Goal: Task Accomplishment & Management: Use online tool/utility

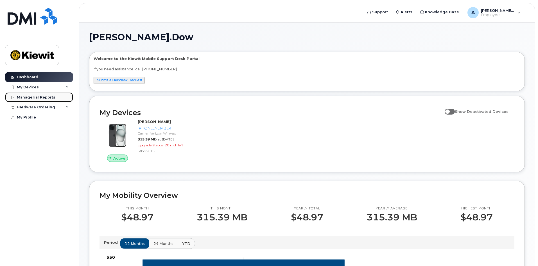
click at [50, 99] on div "Managerial Reports" at bounding box center [36, 97] width 39 height 4
click at [56, 103] on div "Hardware Ordering" at bounding box center [39, 107] width 68 height 10
click at [65, 106] on div "Hardware Ordering" at bounding box center [39, 107] width 68 height 10
click at [507, 13] on span "Employee" at bounding box center [498, 15] width 34 height 4
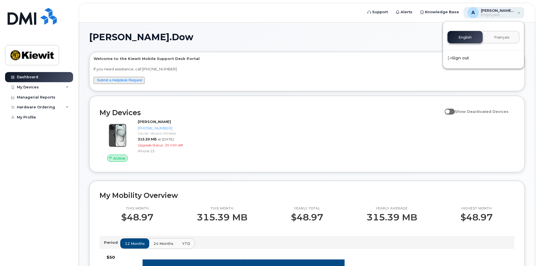
click at [495, 9] on span "[PERSON_NAME].Dow" at bounding box center [498, 10] width 34 height 4
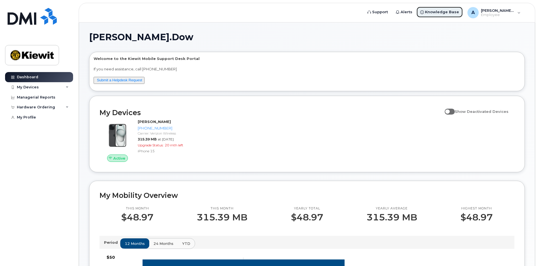
click at [458, 10] on span "Knowledge Base" at bounding box center [442, 12] width 34 height 6
click at [53, 95] on div "Managerial Reports" at bounding box center [36, 97] width 39 height 4
click at [37, 86] on div "My Devices" at bounding box center [28, 87] width 22 height 4
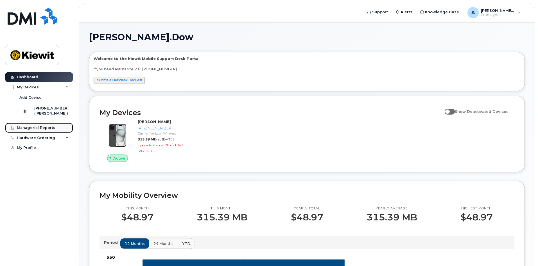
click at [42, 130] on div "Managerial Reports" at bounding box center [36, 127] width 39 height 4
click at [119, 35] on span "[PERSON_NAME].Dow" at bounding box center [141, 37] width 104 height 8
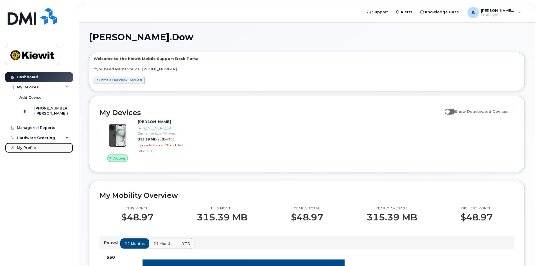
click at [32, 150] on div "My Profile" at bounding box center [26, 147] width 19 height 4
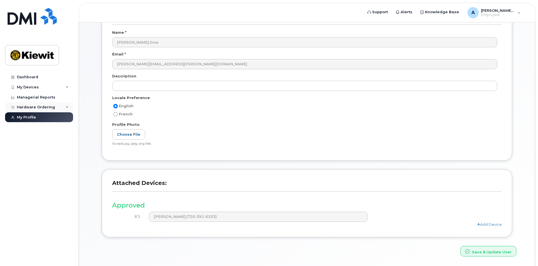
scroll to position [40, 0]
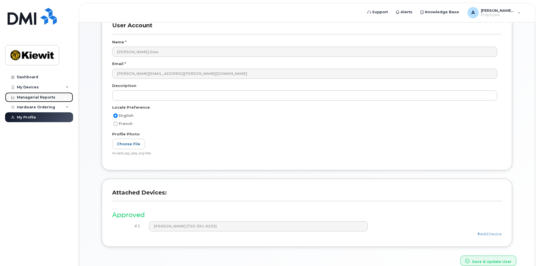
click at [46, 95] on div "Managerial Reports" at bounding box center [36, 97] width 39 height 4
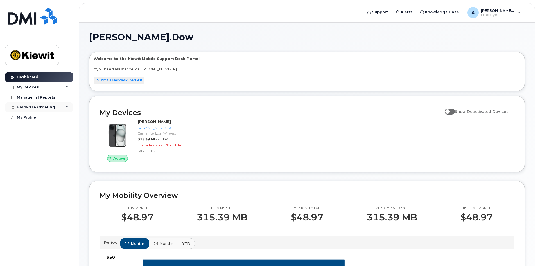
click at [49, 107] on div "Hardware Ordering" at bounding box center [36, 107] width 38 height 4
click at [40, 118] on link "New Order" at bounding box center [44, 117] width 58 height 11
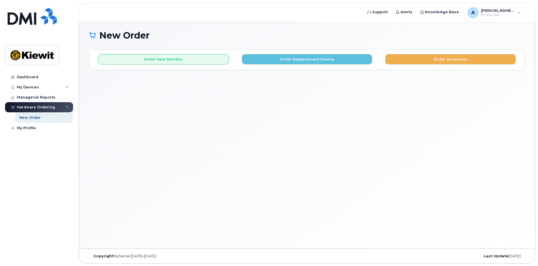
scroll to position [3, 0]
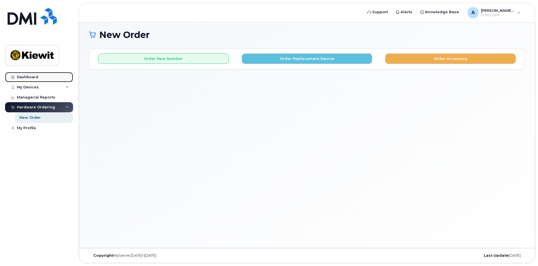
click at [40, 78] on link "Dashboard" at bounding box center [39, 77] width 68 height 10
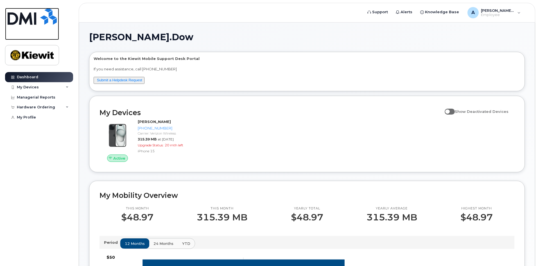
click at [24, 10] on img at bounding box center [32, 16] width 49 height 17
click at [491, 14] on span "Employee" at bounding box center [498, 15] width 34 height 4
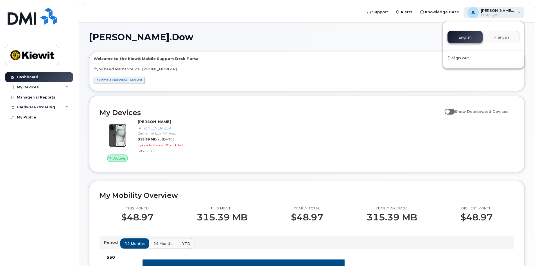
click at [490, 15] on div "[PERSON_NAME].Dow Employee" at bounding box center [497, 12] width 36 height 9
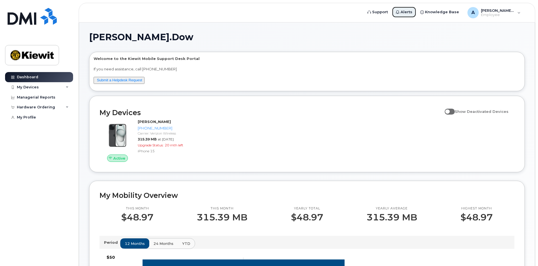
click at [412, 9] on link "Alerts" at bounding box center [404, 11] width 24 height 11
click at [40, 89] on div "My Devices" at bounding box center [39, 87] width 68 height 10
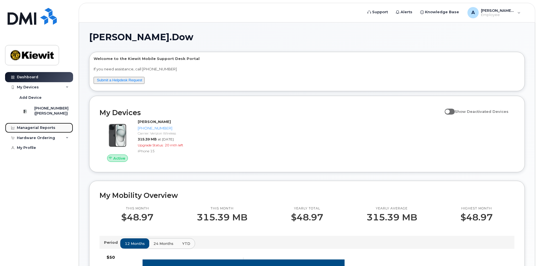
click at [45, 128] on link "Managerial Reports" at bounding box center [39, 128] width 68 height 10
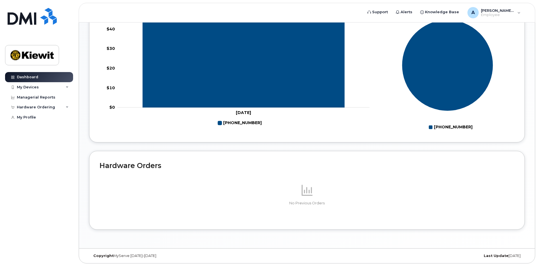
scroll to position [248, 0]
click at [50, 97] on div "Managerial Reports" at bounding box center [36, 97] width 39 height 4
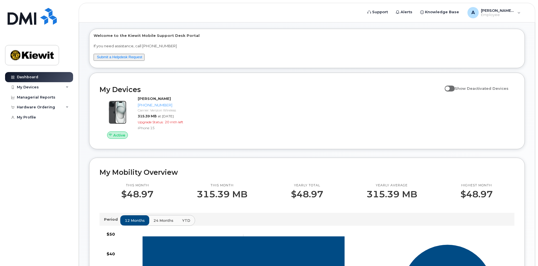
scroll to position [0, 0]
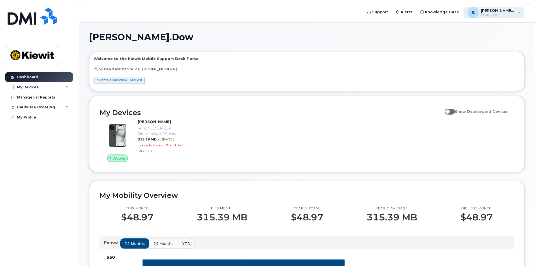
click at [521, 11] on div "A Andrew.Dow Employee" at bounding box center [494, 12] width 61 height 11
click at [527, 23] on div "Andrew.Dow Welcome to the Kiewit Mobile Support Desk Portal If you need assista…" at bounding box center [307, 258] width 456 height 473
click at [137, 78] on link "Submit a Helpdesk Request" at bounding box center [119, 80] width 45 height 4
